Goal: Task Accomplishment & Management: Use online tool/utility

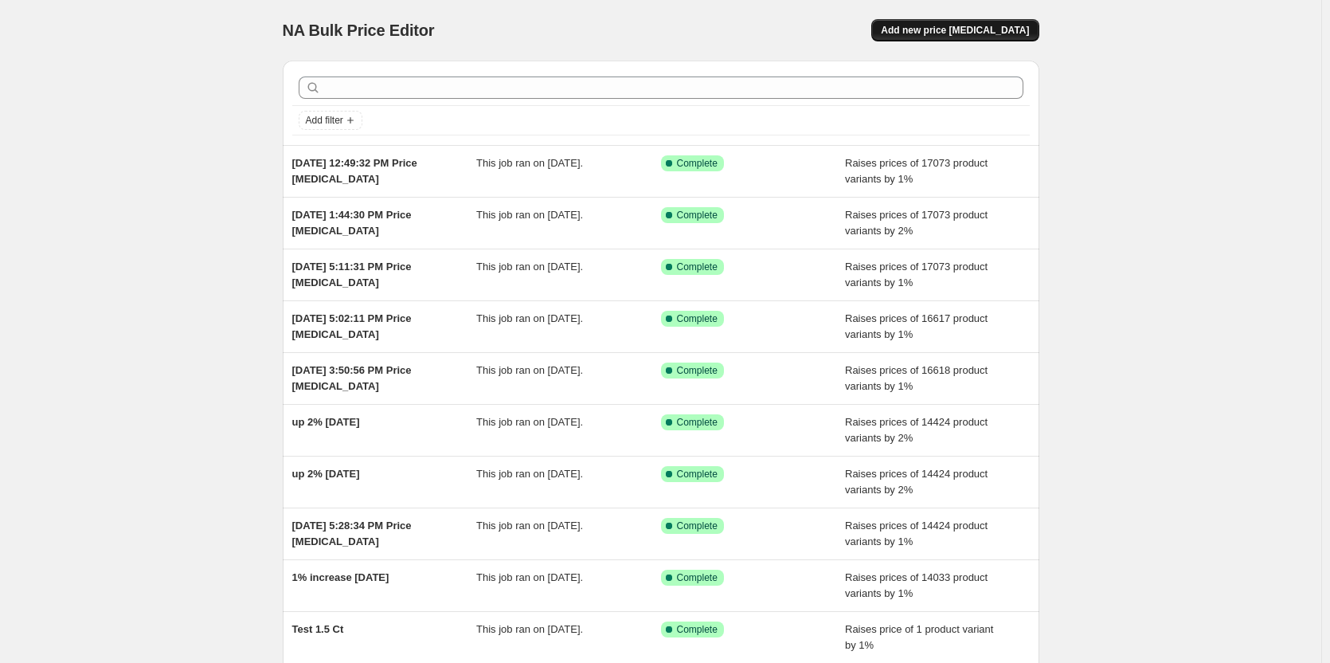
click at [990, 28] on span "Add new price [MEDICAL_DATA]" at bounding box center [955, 30] width 148 height 13
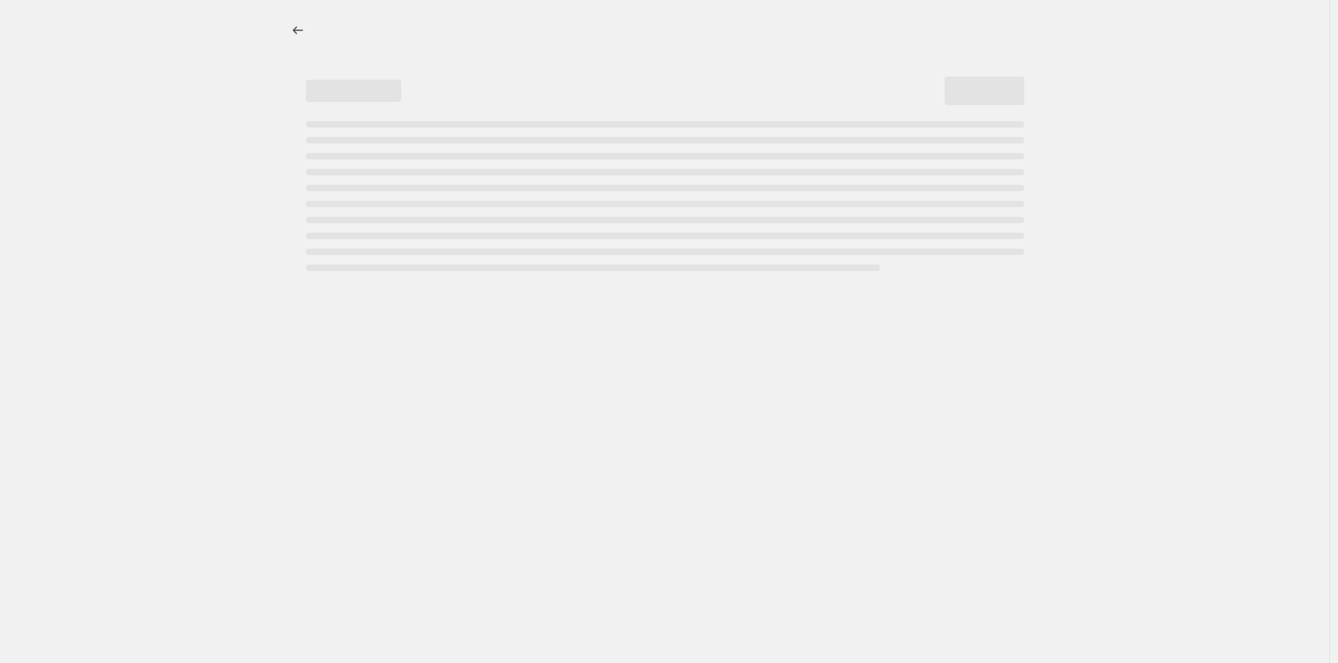
select select "percentage"
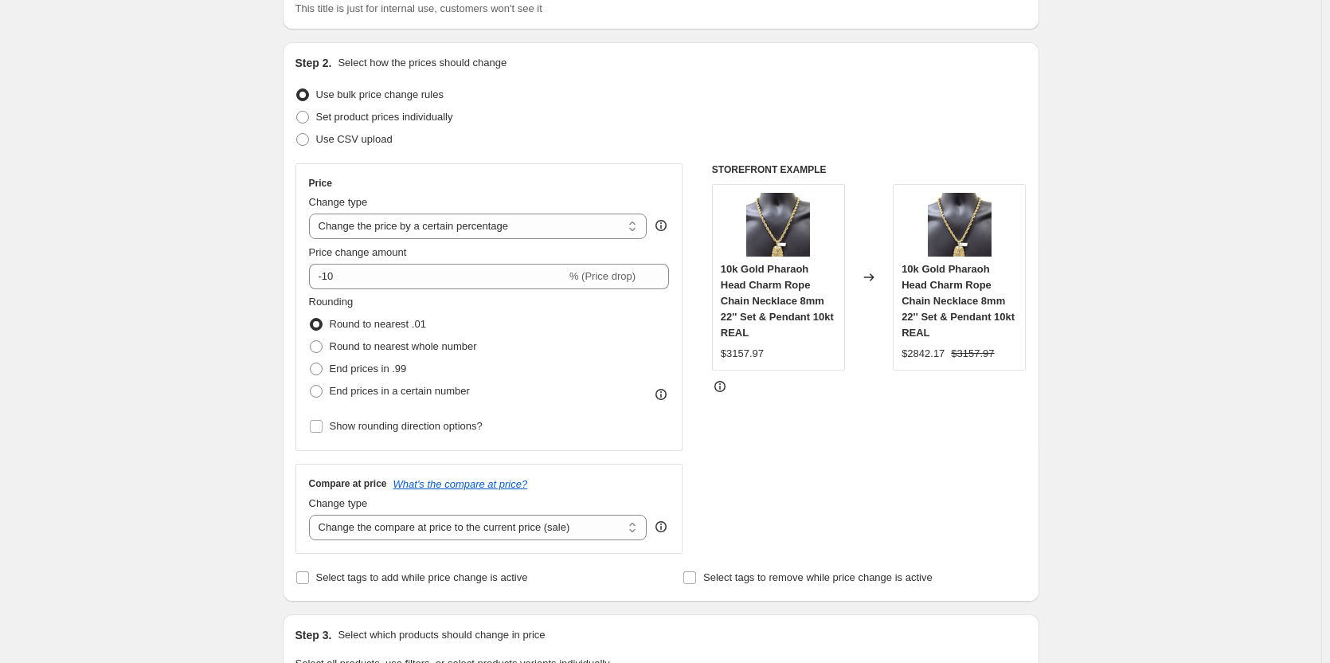
scroll to position [159, 0]
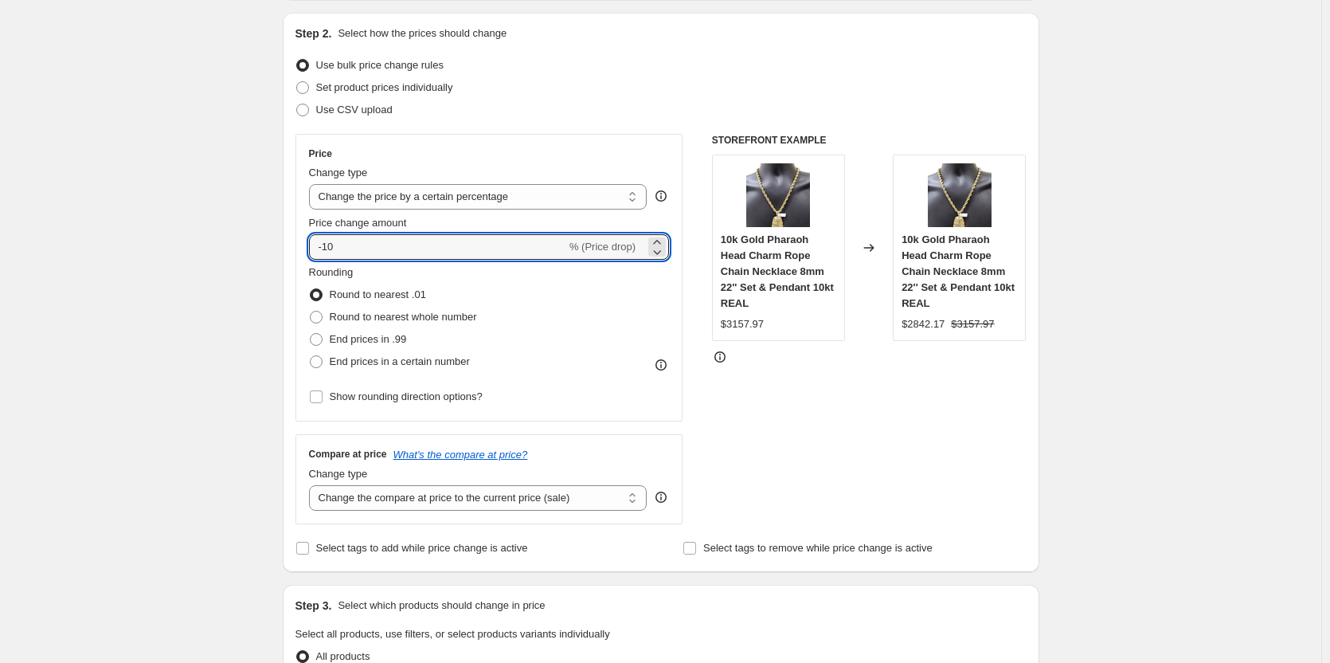
drag, startPoint x: 493, startPoint y: 254, endPoint x: 291, endPoint y: 261, distance: 202.4
click at [291, 261] on div "Step 2. Select how the prices should change Use bulk price change rules Set pro…" at bounding box center [661, 292] width 757 height 559
click at [662, 238] on icon at bounding box center [657, 242] width 16 height 16
click at [663, 251] on icon at bounding box center [657, 252] width 16 height 16
click at [663, 241] on icon at bounding box center [657, 242] width 16 height 16
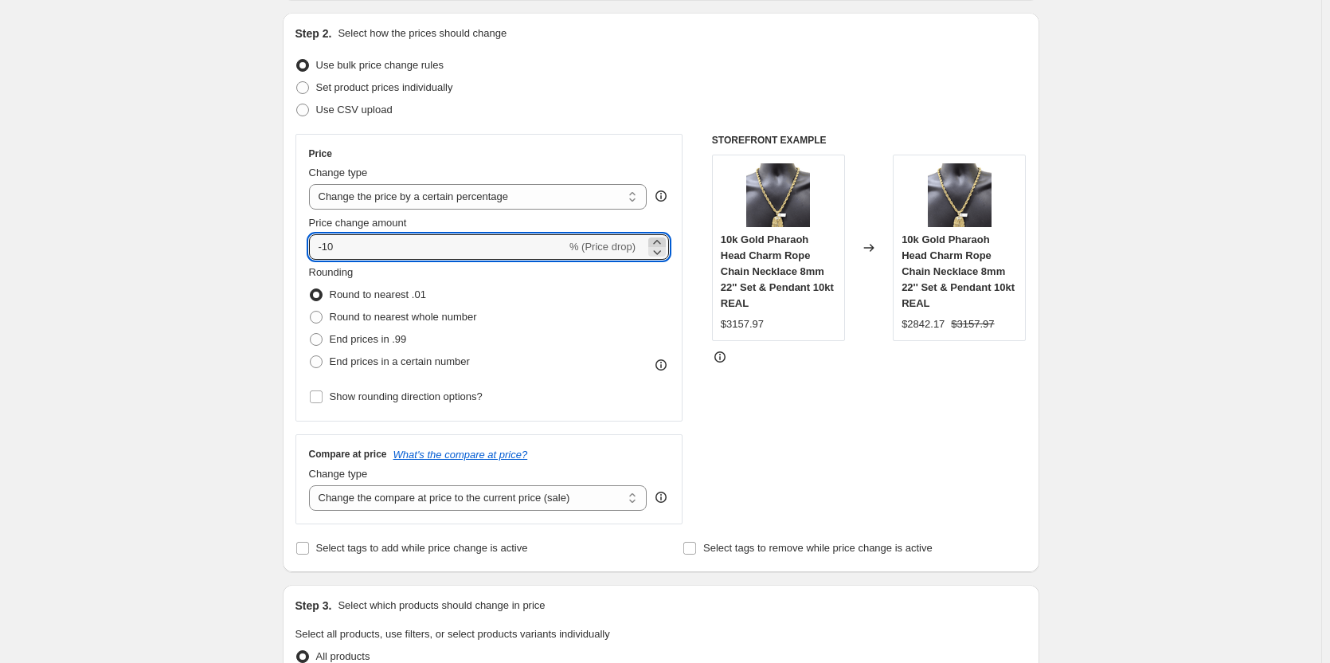
type input "-9"
drag, startPoint x: 414, startPoint y: 252, endPoint x: 251, endPoint y: 256, distance: 163.4
click at [251, 256] on div "Create new price [MEDICAL_DATA]. This page is ready Create new price [MEDICAL_D…" at bounding box center [660, 650] width 1321 height 1618
click at [661, 239] on icon at bounding box center [657, 242] width 16 height 16
type input "1"
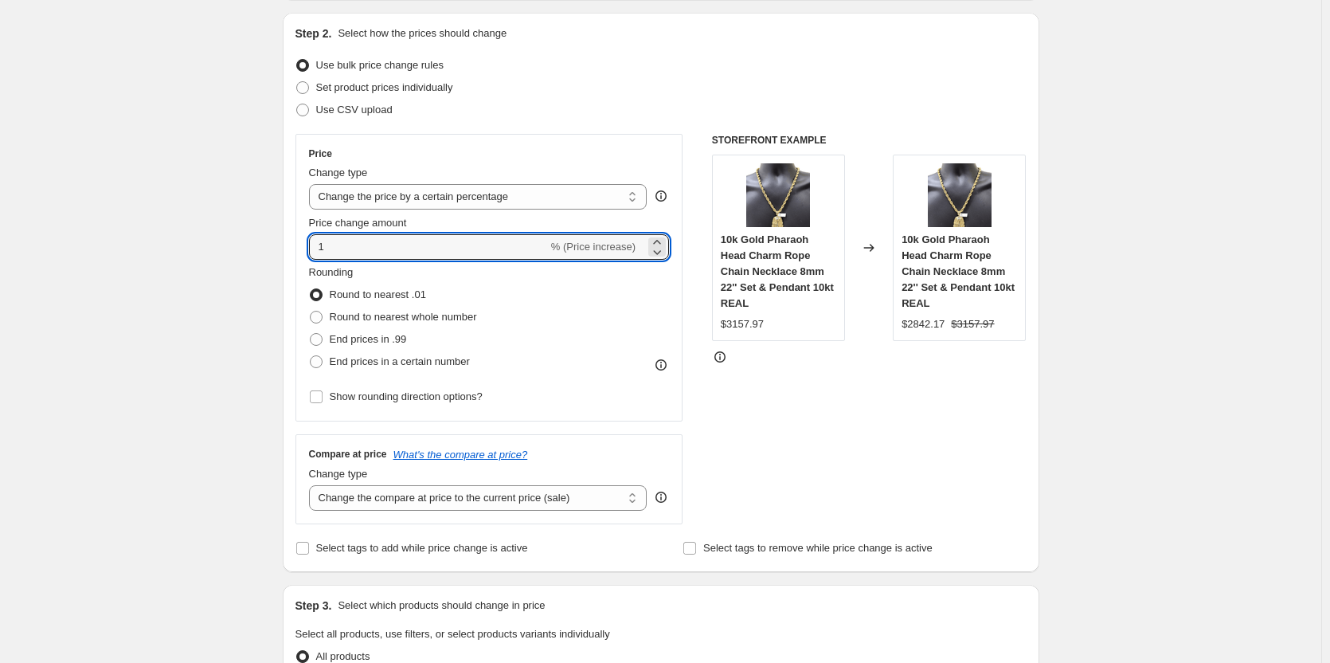
click at [217, 293] on div "Create new price [MEDICAL_DATA]. This page is ready Create new price [MEDICAL_D…" at bounding box center [660, 650] width 1321 height 1618
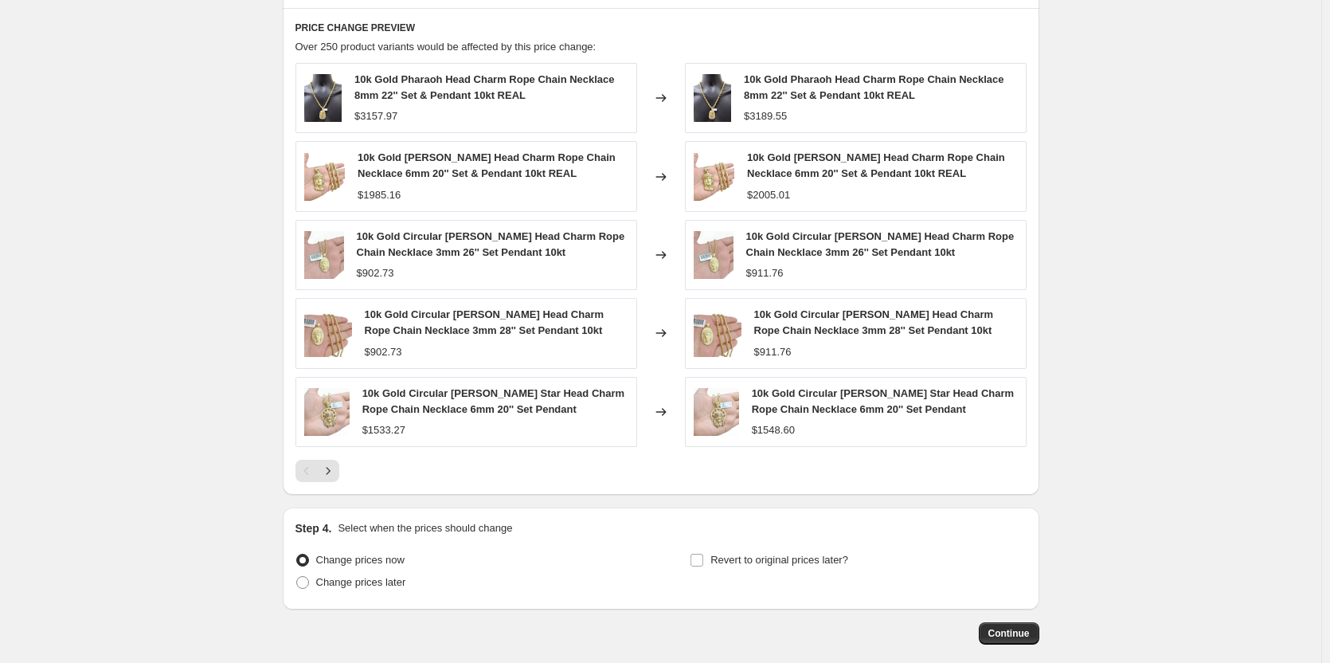
scroll to position [956, 0]
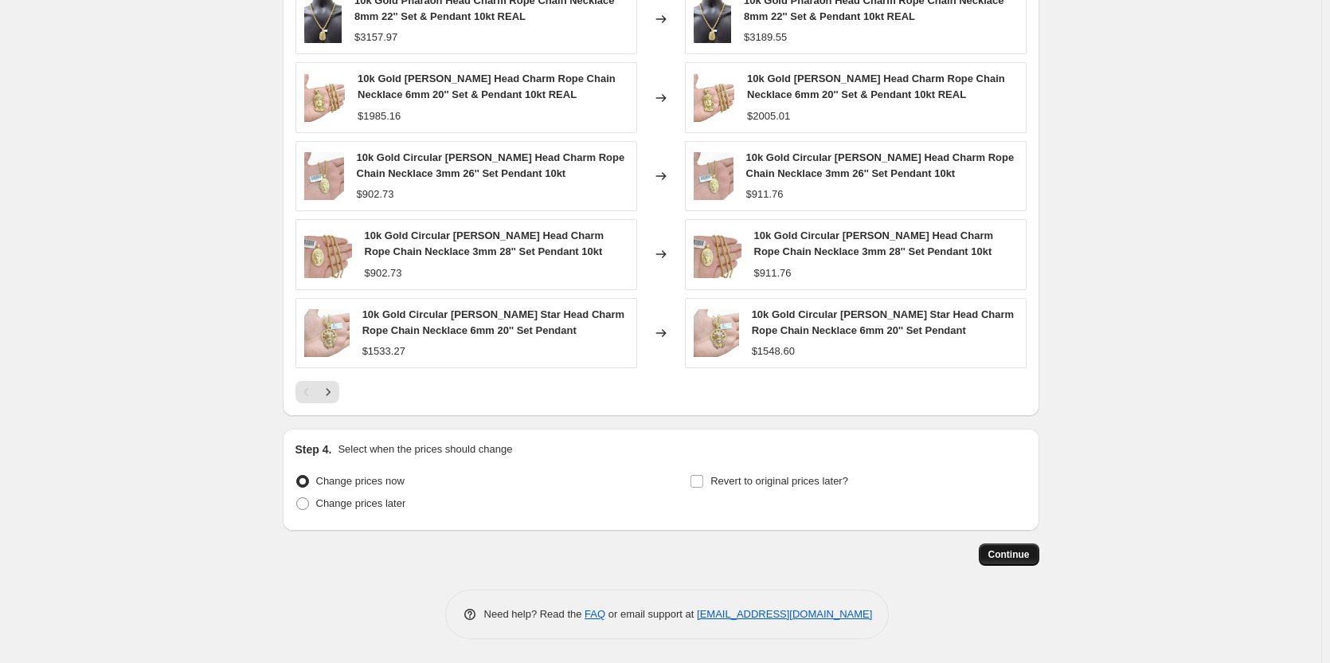
click at [996, 556] on span "Continue" at bounding box center [1008, 554] width 41 height 13
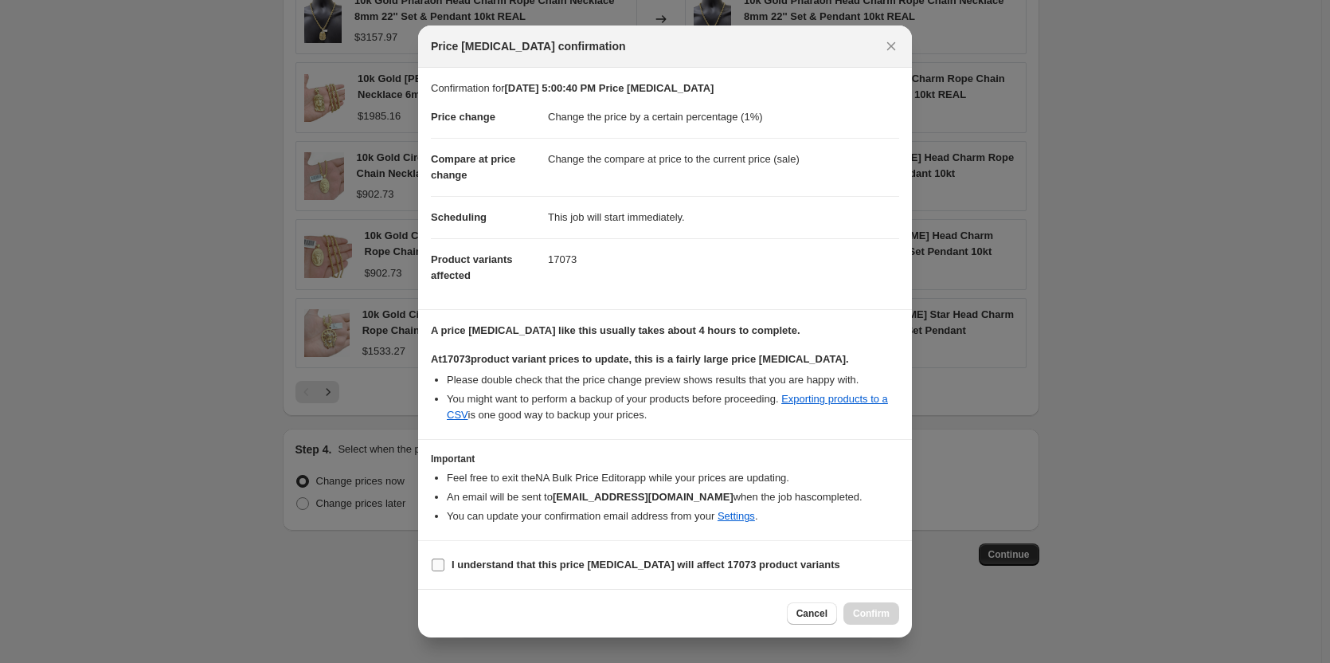
click at [437, 564] on input "I understand that this price [MEDICAL_DATA] will affect 17073 product variants" at bounding box center [438, 564] width 13 height 13
checkbox input "true"
click at [873, 614] on span "Confirm" at bounding box center [871, 613] width 37 height 13
